Goal: Task Accomplishment & Management: Manage account settings

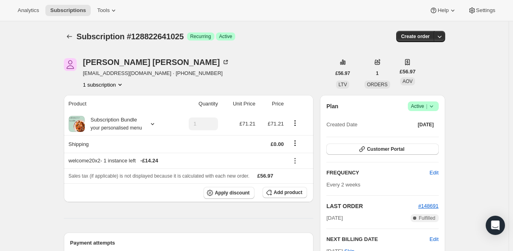
click at [432, 106] on icon at bounding box center [430, 106] width 3 height 2
click at [426, 129] on button "Cancel subscription" at bounding box center [425, 135] width 50 height 13
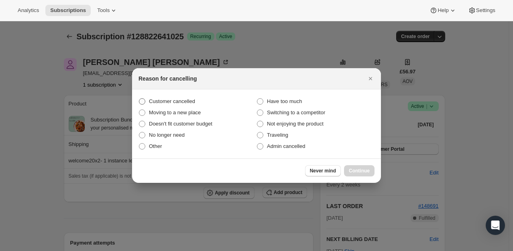
click at [155, 104] on span "Customer cancelled" at bounding box center [172, 101] width 46 height 6
click at [139, 99] on input "Customer cancelled" at bounding box center [139, 98] width 0 height 0
radio input "true"
click at [361, 174] on span "Continue" at bounding box center [359, 171] width 21 height 6
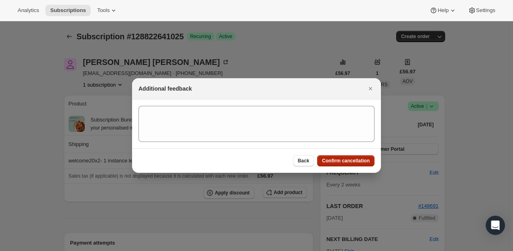
click at [340, 160] on span "Confirm cancellation" at bounding box center [346, 161] width 48 height 6
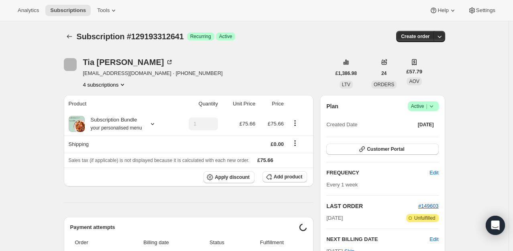
click at [435, 105] on icon at bounding box center [431, 106] width 8 height 8
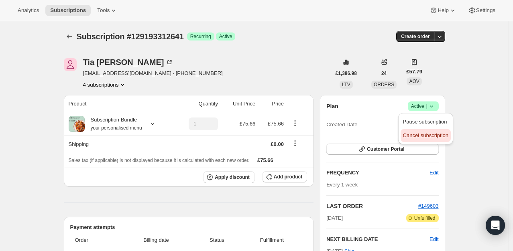
click at [423, 140] on button "Cancel subscription" at bounding box center [425, 135] width 50 height 13
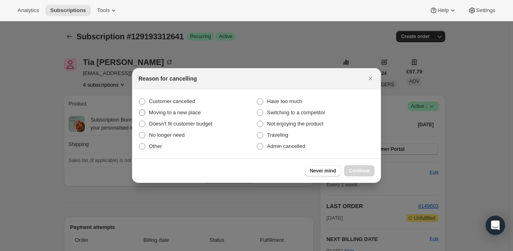
drag, startPoint x: 176, startPoint y: 102, endPoint x: 212, endPoint y: 112, distance: 36.7
click at [177, 102] on span "Customer cancelled" at bounding box center [172, 101] width 46 height 6
click at [139, 99] on input "Customer cancelled" at bounding box center [139, 98] width 0 height 0
radio input "true"
click at [355, 168] on span "Continue" at bounding box center [359, 171] width 21 height 6
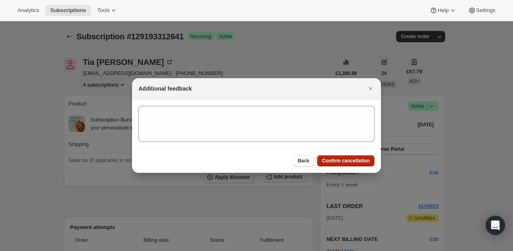
click at [353, 161] on span "Confirm cancellation" at bounding box center [346, 161] width 48 height 6
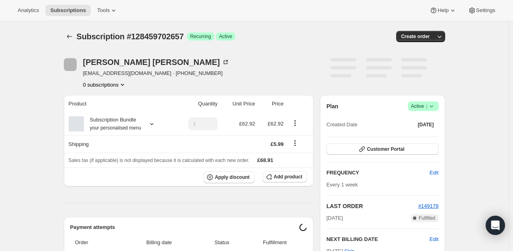
click at [435, 106] on icon at bounding box center [431, 106] width 8 height 8
click at [419, 133] on span "Cancel subscription" at bounding box center [425, 135] width 45 height 6
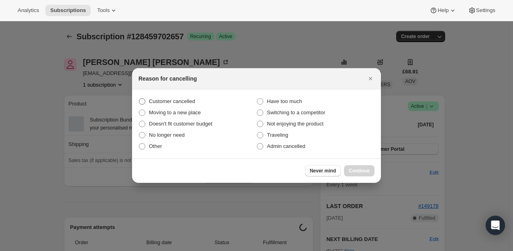
click at [174, 99] on span "Customer cancelled" at bounding box center [172, 101] width 46 height 6
click at [139, 99] on input "Customer cancelled" at bounding box center [139, 98] width 0 height 0
radio input "true"
click at [357, 168] on span "Continue" at bounding box center [359, 171] width 21 height 6
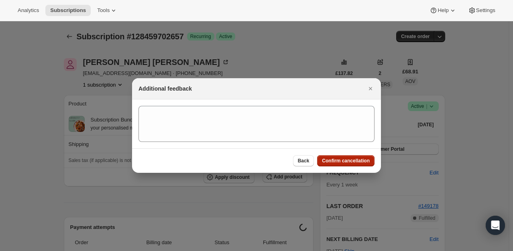
click at [354, 159] on span "Confirm cancellation" at bounding box center [346, 161] width 48 height 6
